Goal: Task Accomplishment & Management: Manage account settings

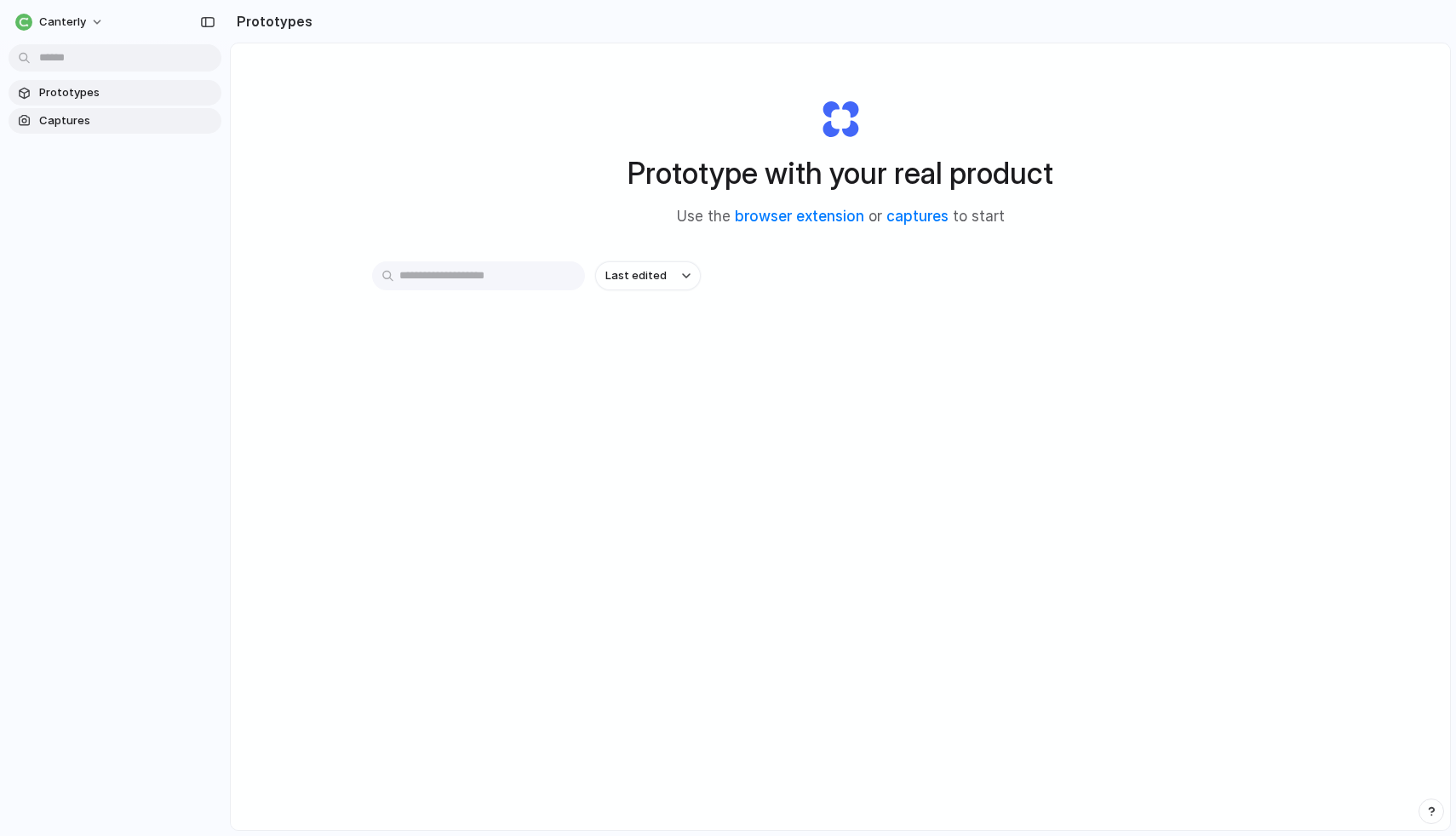
click at [86, 123] on span "Captures" at bounding box center [126, 121] width 176 height 17
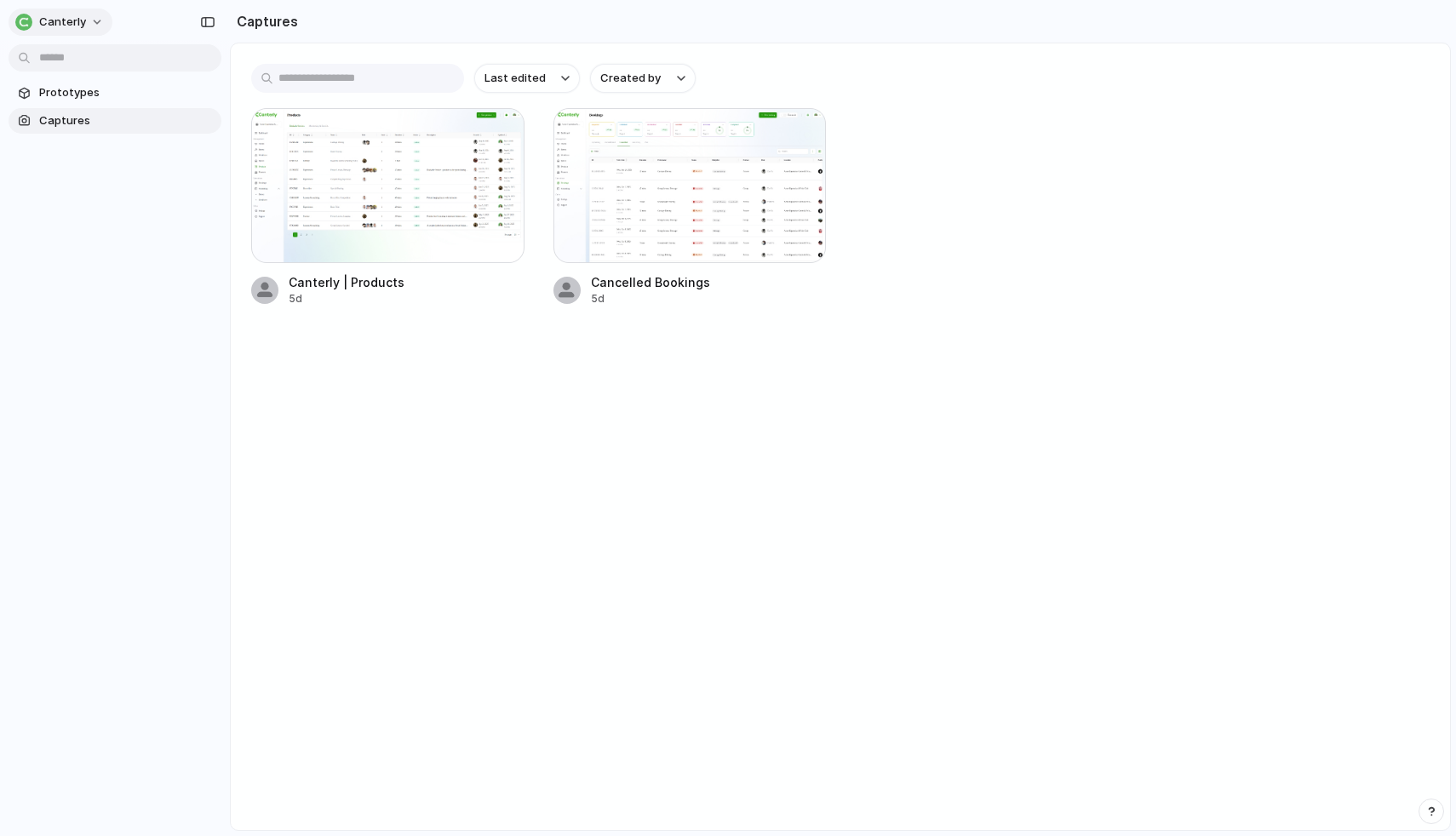
click at [67, 14] on span "Canterly" at bounding box center [62, 22] width 47 height 17
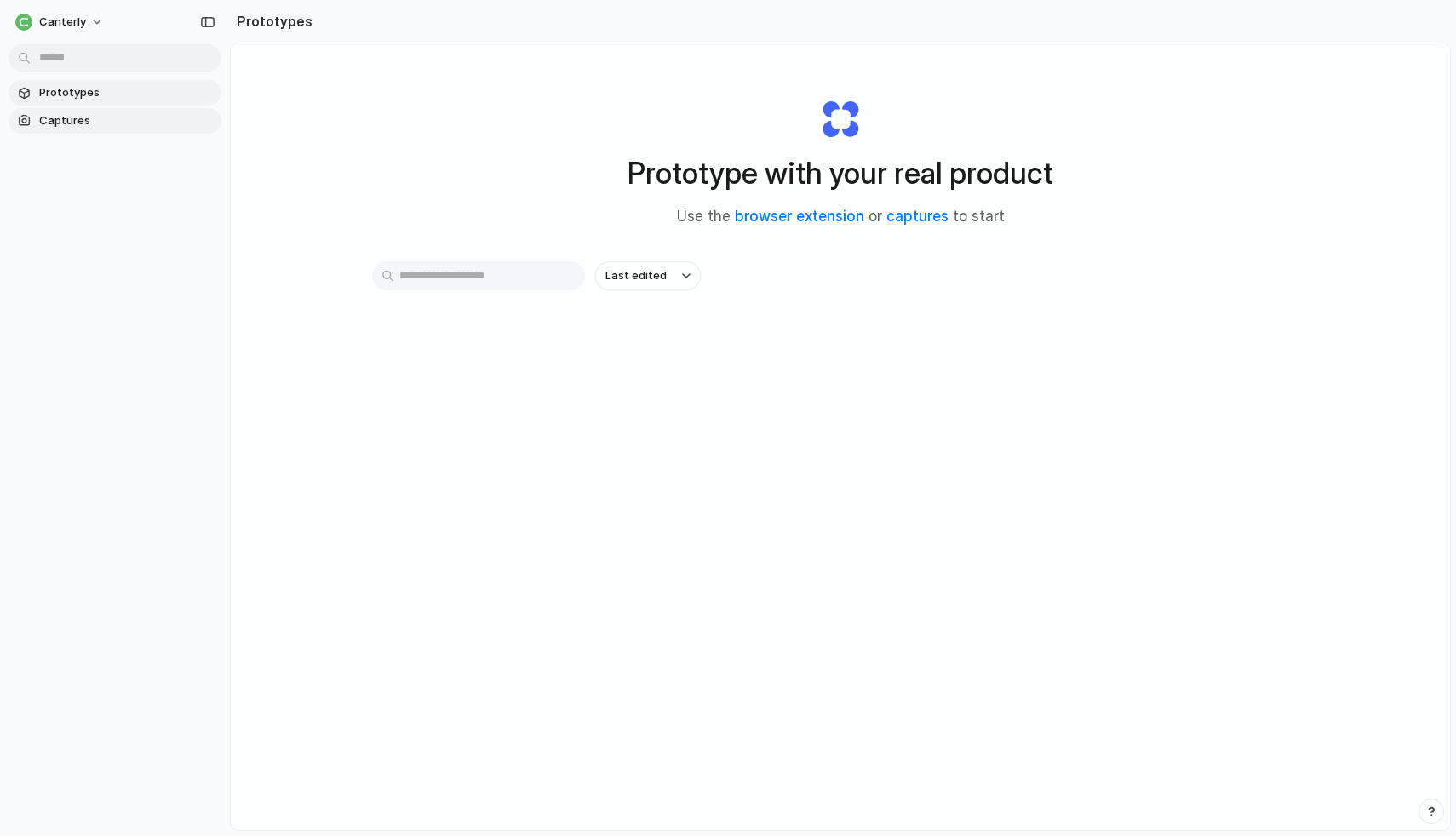
click at [102, 114] on span "Captures" at bounding box center [126, 121] width 176 height 17
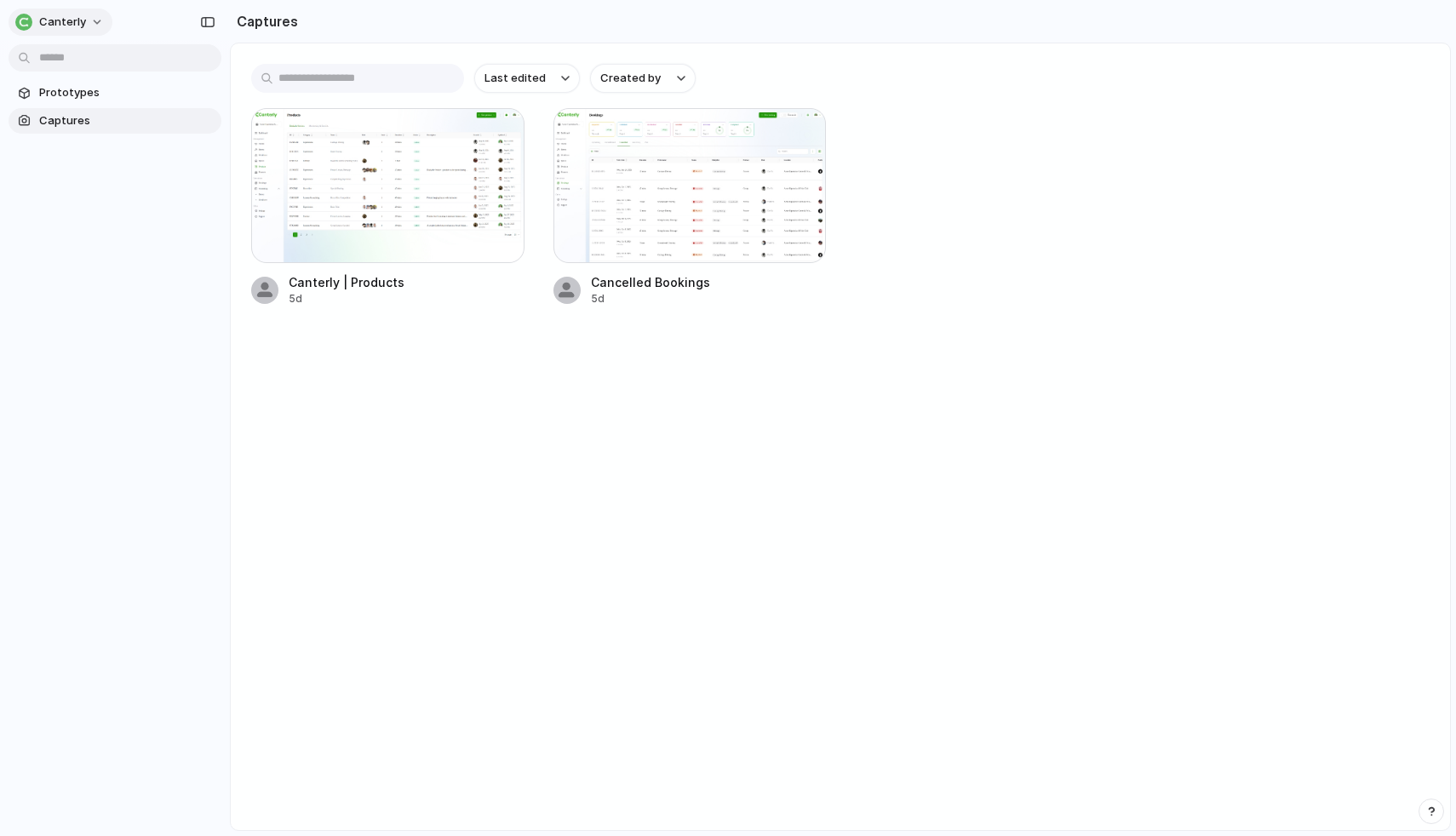
click at [91, 31] on button "Canterly" at bounding box center [60, 22] width 104 height 27
click at [197, 455] on div "Settings Invite members Change theme Sign out" at bounding box center [728, 418] width 1456 height 836
click at [52, 96] on span "Prototypes" at bounding box center [126, 93] width 176 height 17
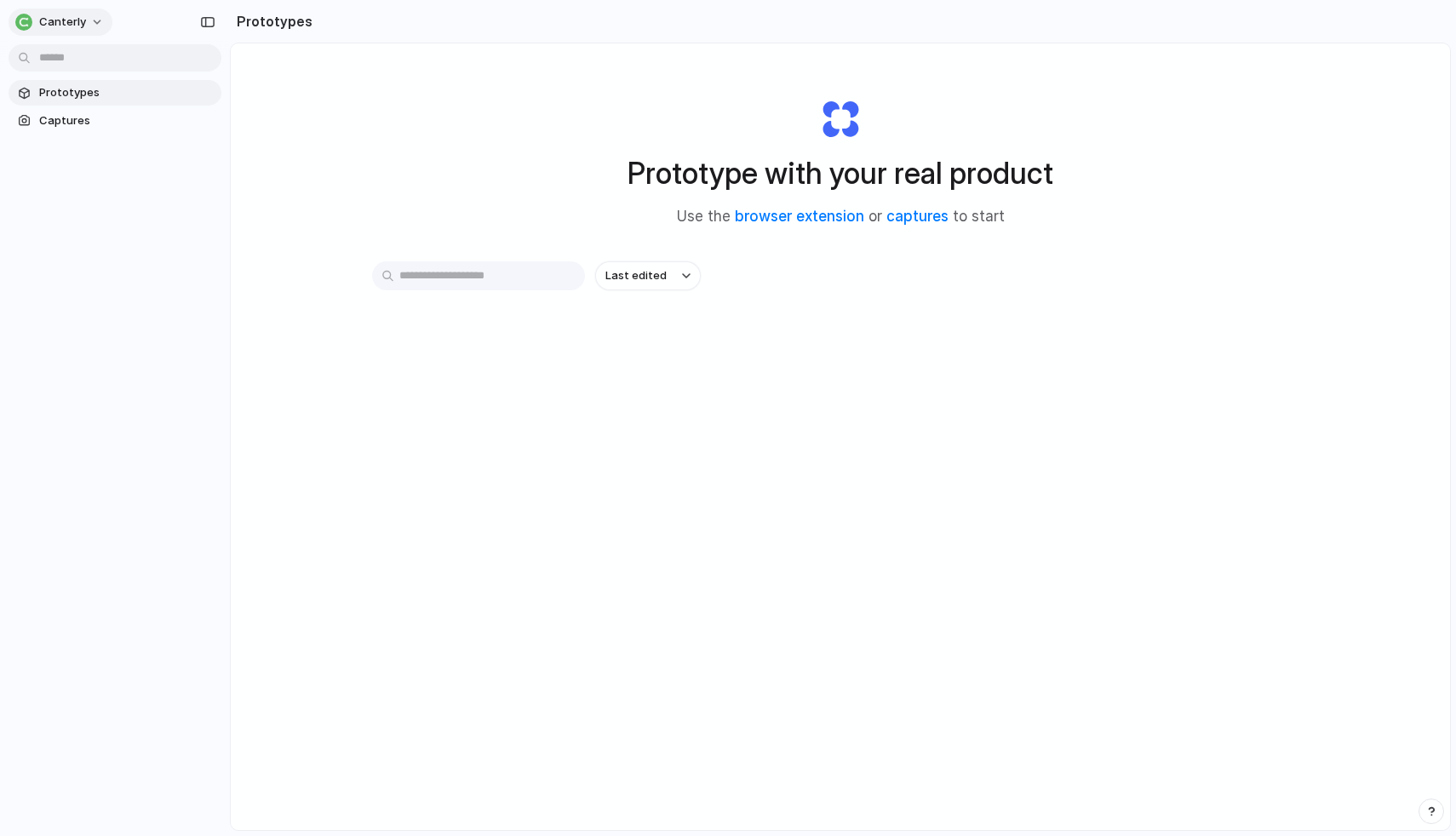
click at [73, 12] on button "Canterly" at bounding box center [60, 22] width 104 height 27
click at [83, 65] on li "Settings" at bounding box center [83, 60] width 142 height 27
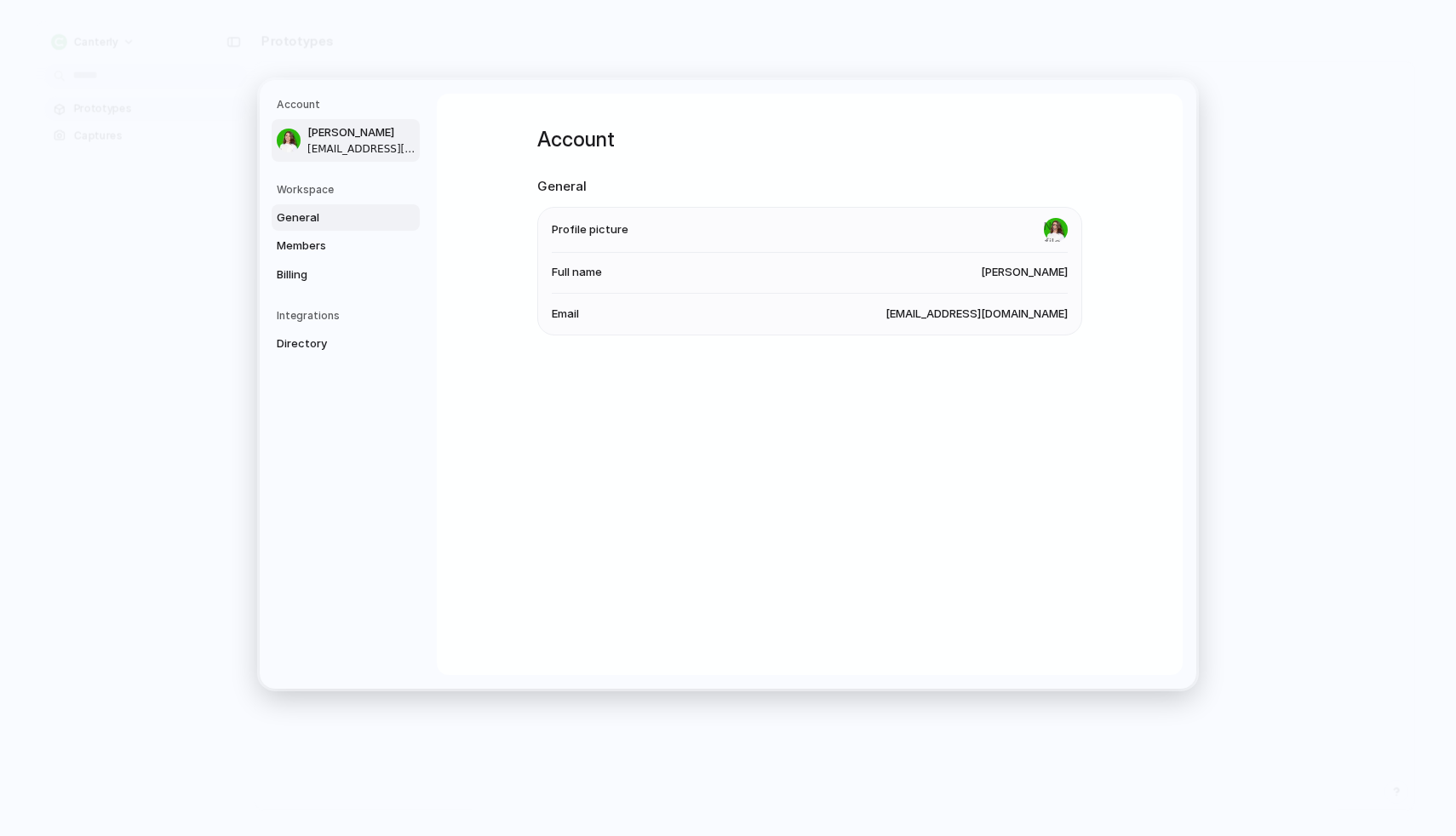
click at [318, 211] on span "General" at bounding box center [331, 218] width 109 height 17
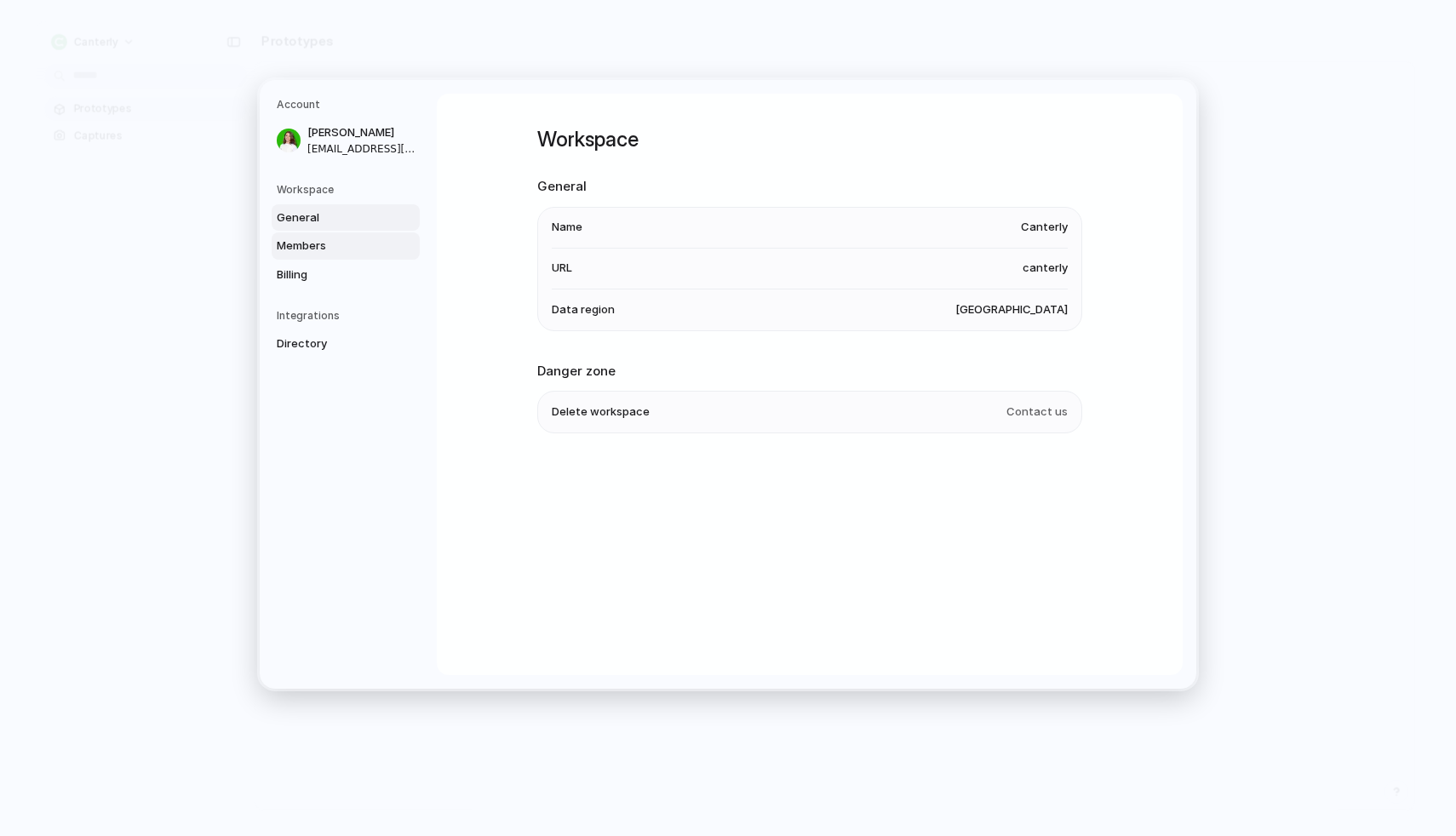
click at [323, 242] on span "Members" at bounding box center [331, 247] width 109 height 17
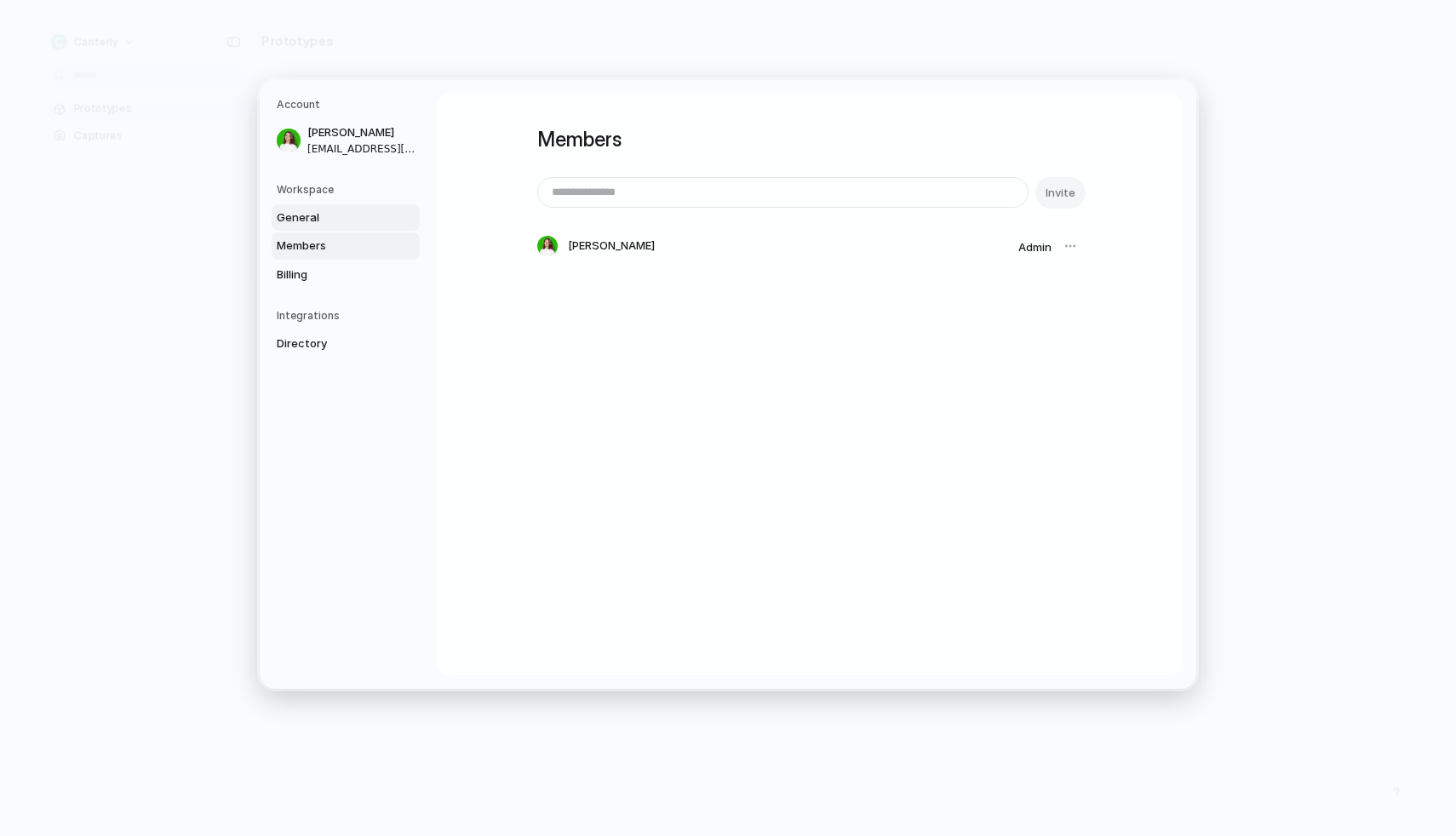
click at [334, 217] on span "General" at bounding box center [331, 218] width 109 height 17
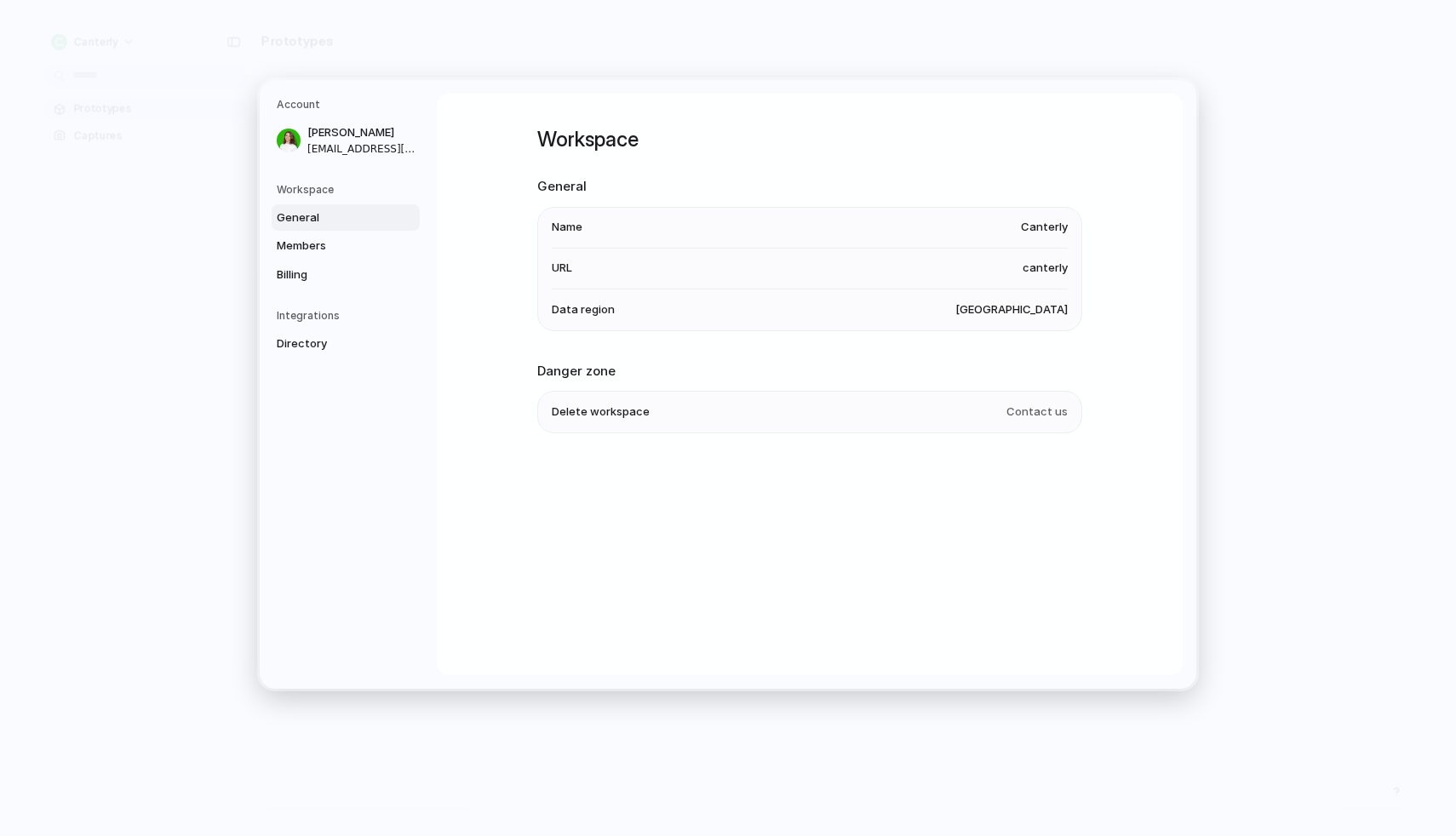
click at [1048, 284] on li "URL canterly" at bounding box center [809, 269] width 516 height 41
click at [1048, 264] on span "canterly" at bounding box center [1045, 268] width 45 height 17
click at [313, 238] on span "Members" at bounding box center [331, 247] width 109 height 17
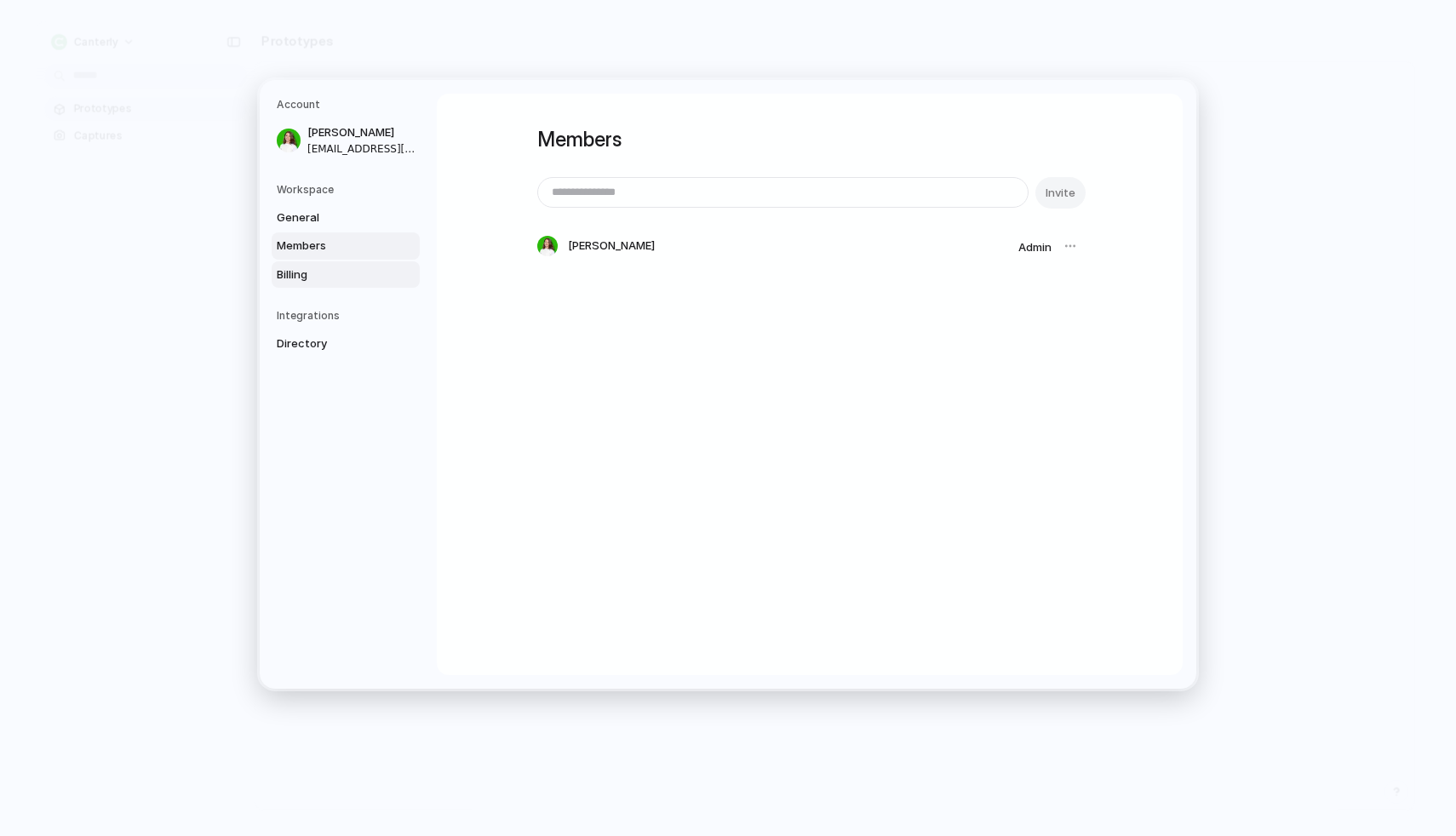
click at [313, 277] on span "Billing" at bounding box center [331, 275] width 109 height 17
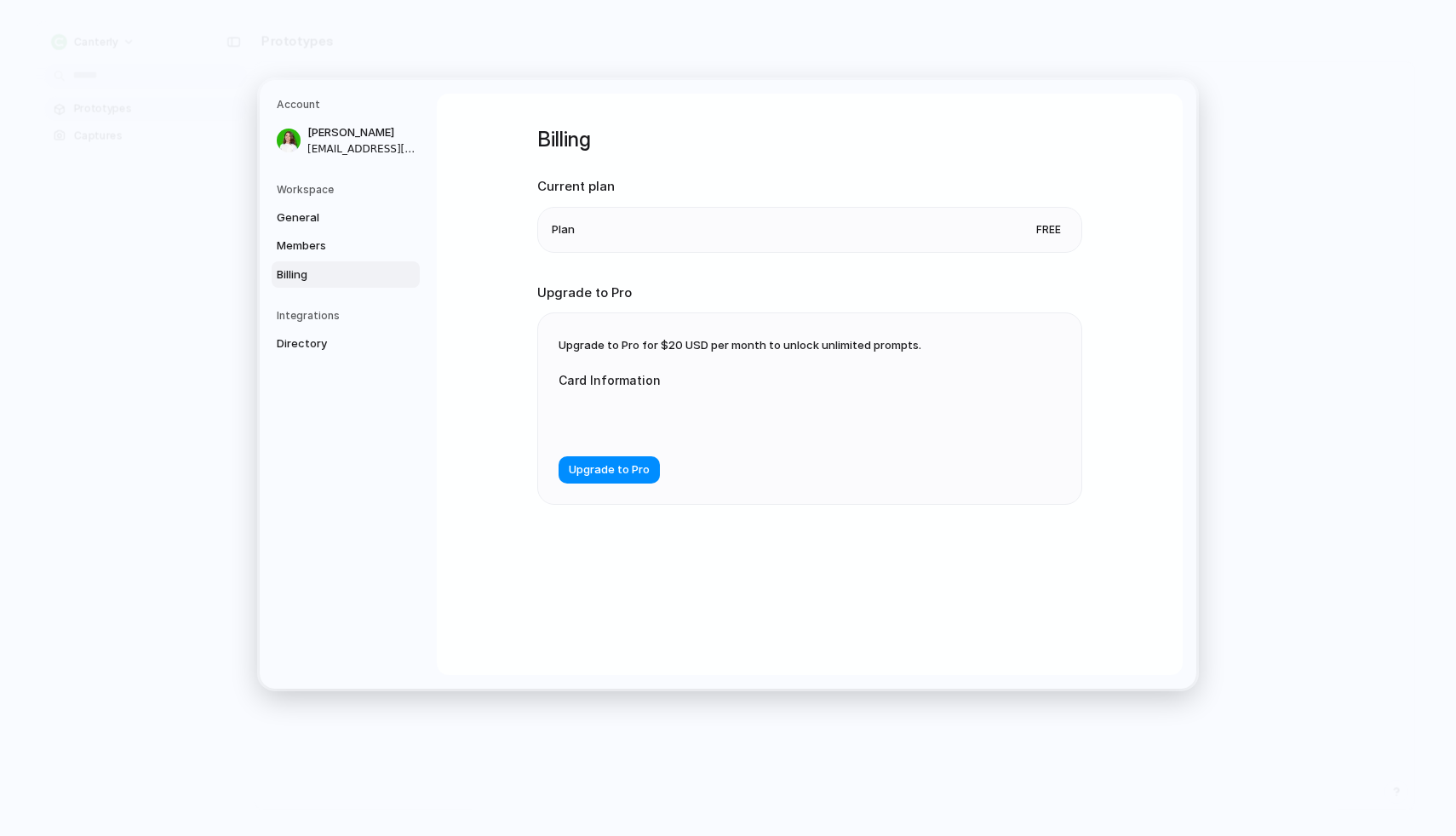
click at [321, 267] on span "Billing" at bounding box center [331, 275] width 109 height 17
click at [321, 238] on span "Members" at bounding box center [331, 247] width 109 height 17
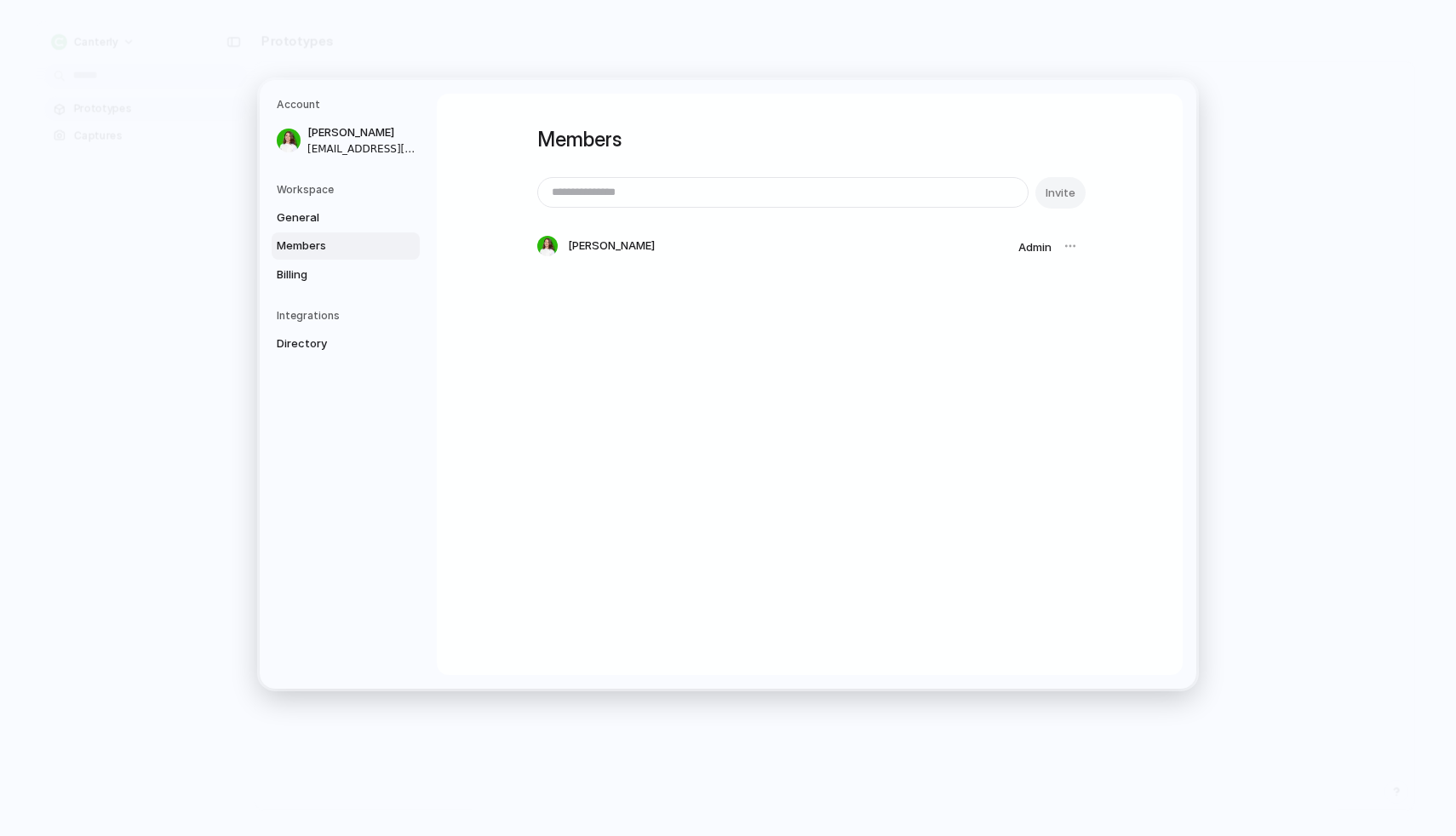
click at [1081, 245] on div at bounding box center [1070, 246] width 24 height 24
click at [1072, 245] on div at bounding box center [1070, 246] width 24 height 24
click at [303, 267] on span "Billing" at bounding box center [331, 275] width 109 height 17
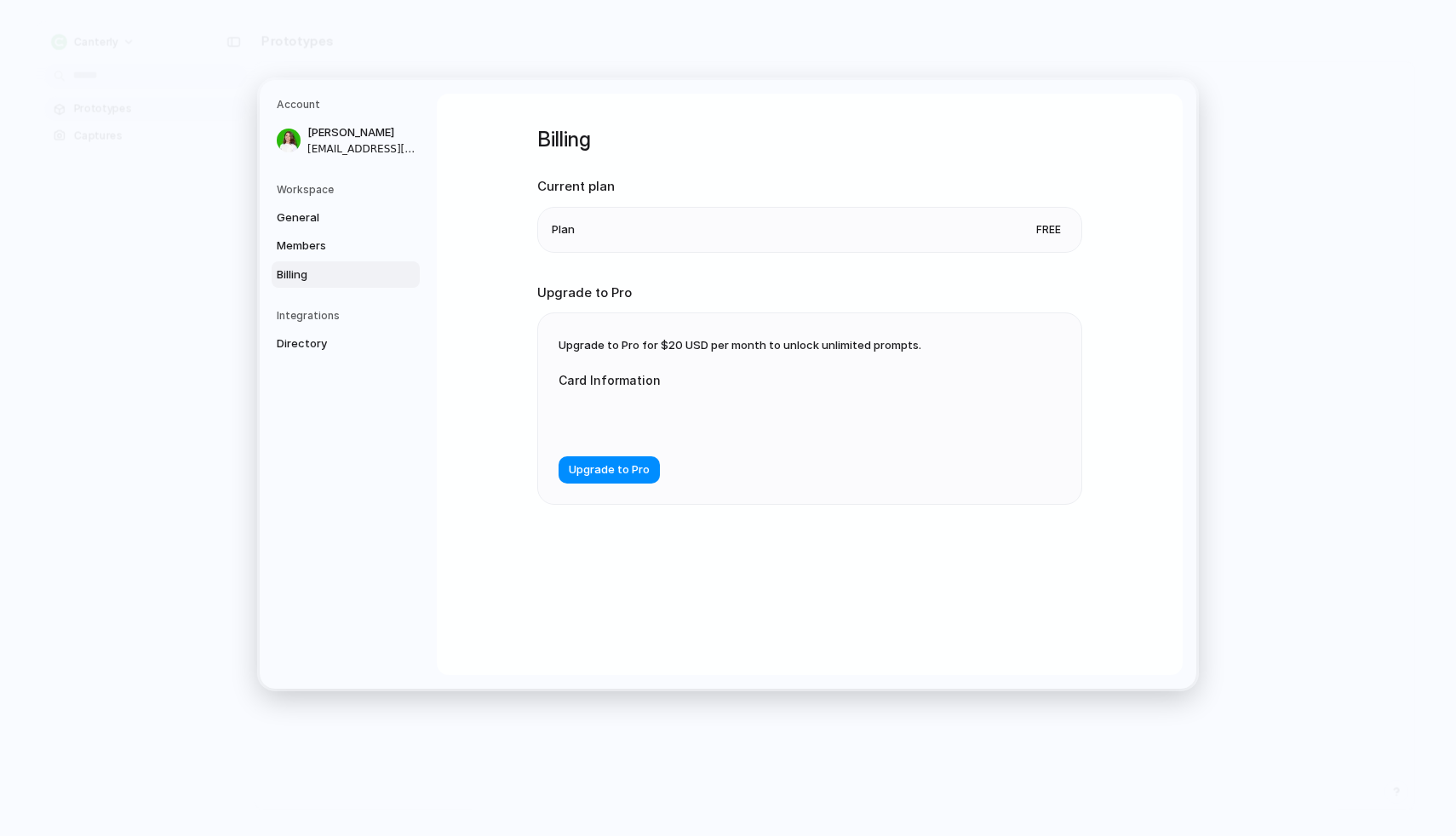
click at [298, 196] on div "Workspace General Members Billing" at bounding box center [348, 236] width 143 height 107
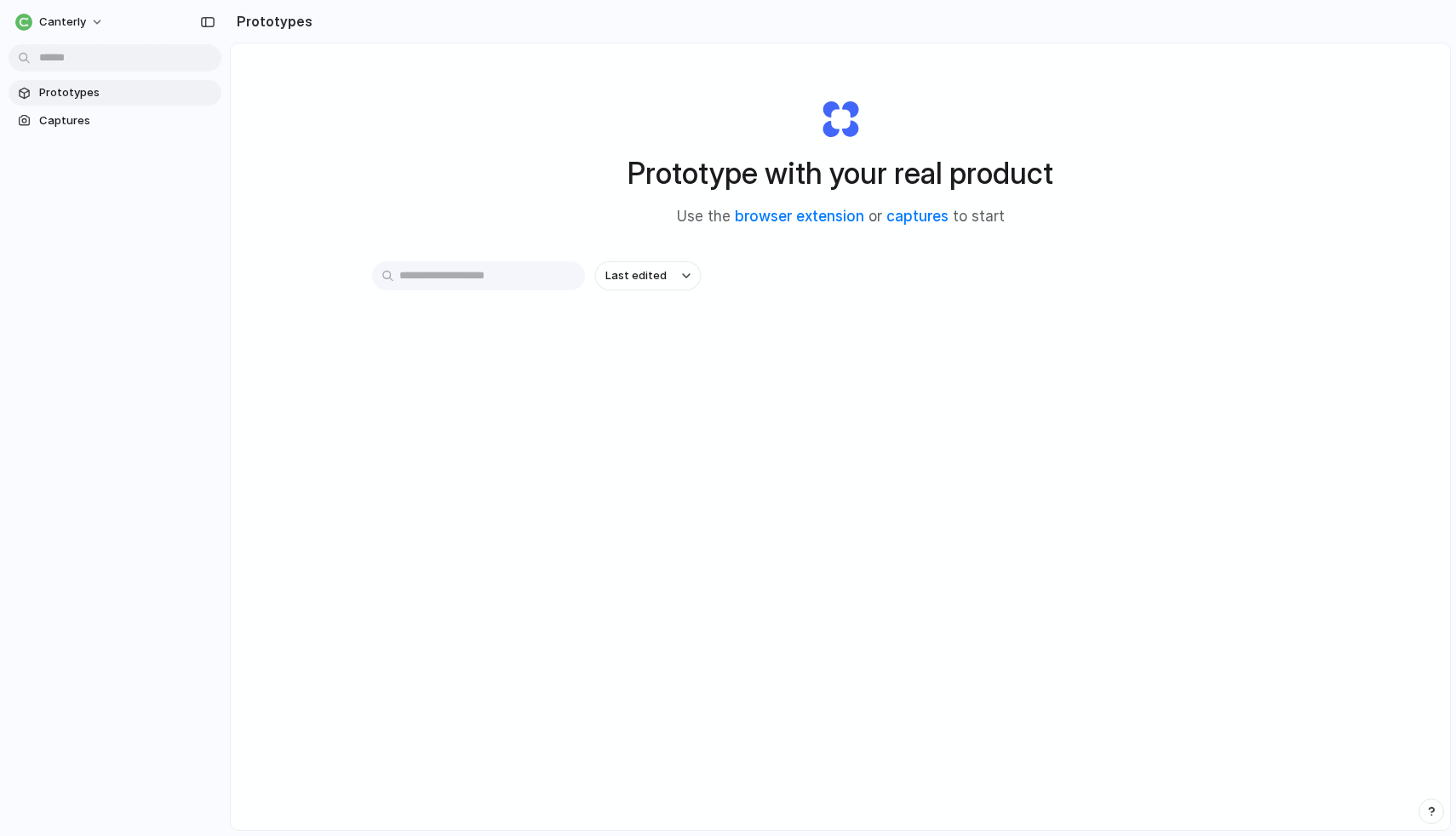
click at [1278, 96] on div "Prototype with your real product Use the browser extension or captures to start…" at bounding box center [840, 482] width 1219 height 877
click at [271, 16] on h2 "Prototypes" at bounding box center [271, 20] width 83 height 20
click at [40, 12] on button "Canterly" at bounding box center [60, 22] width 104 height 27
click at [80, 326] on div "Settings Invite members Change theme Sign out" at bounding box center [728, 418] width 1456 height 836
click at [716, 271] on div "Last edited" at bounding box center [840, 276] width 936 height 29
